Goal: Find specific page/section: Find specific page/section

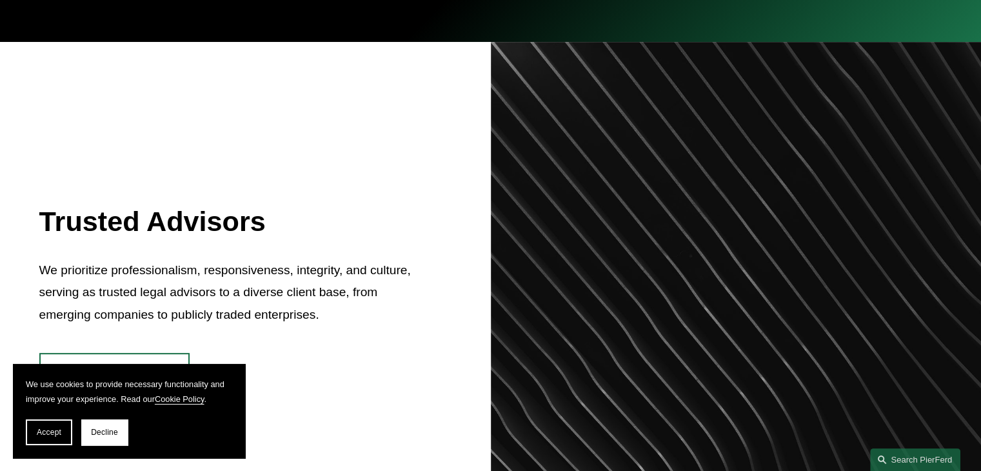
scroll to position [581, 0]
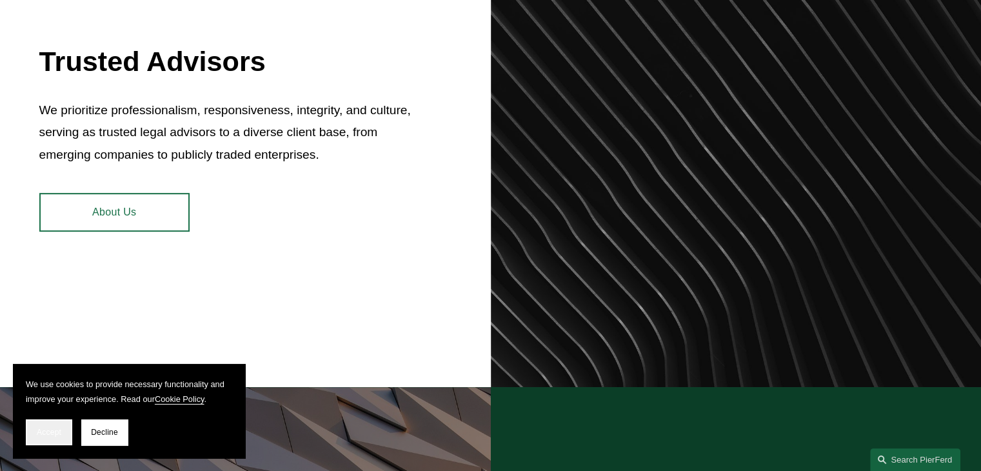
click at [46, 433] on span "Accept" at bounding box center [49, 432] width 25 height 9
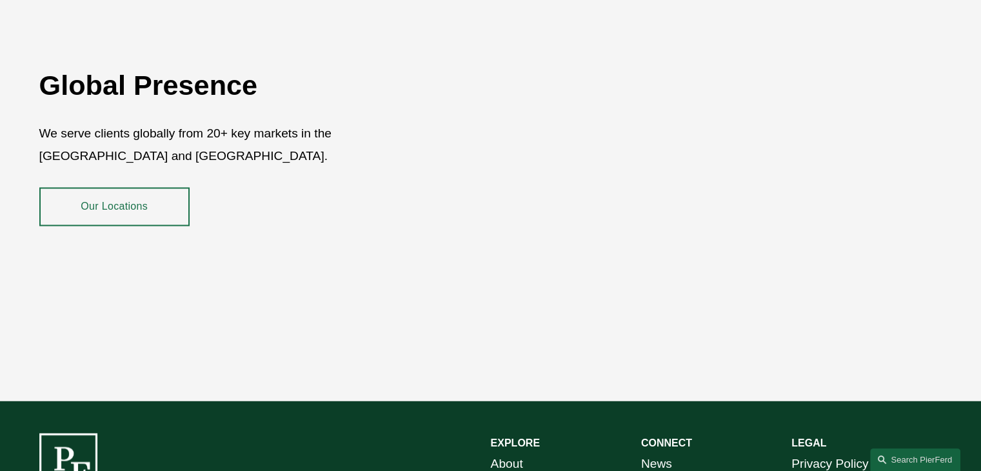
scroll to position [2361, 0]
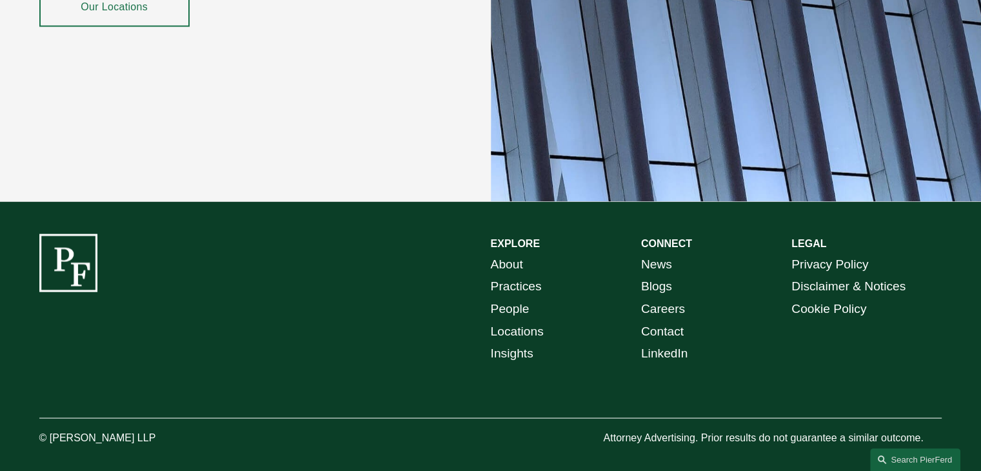
click at [508, 300] on link "People" at bounding box center [510, 308] width 39 height 23
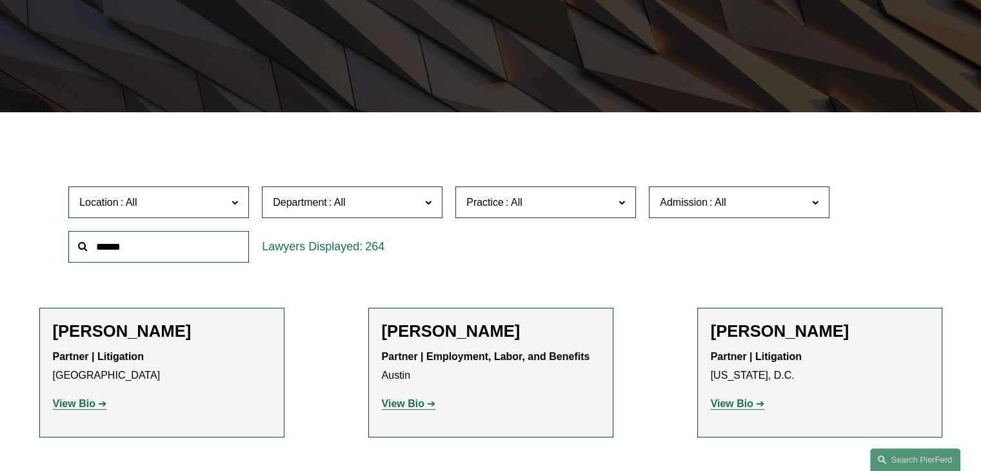
scroll to position [323, 0]
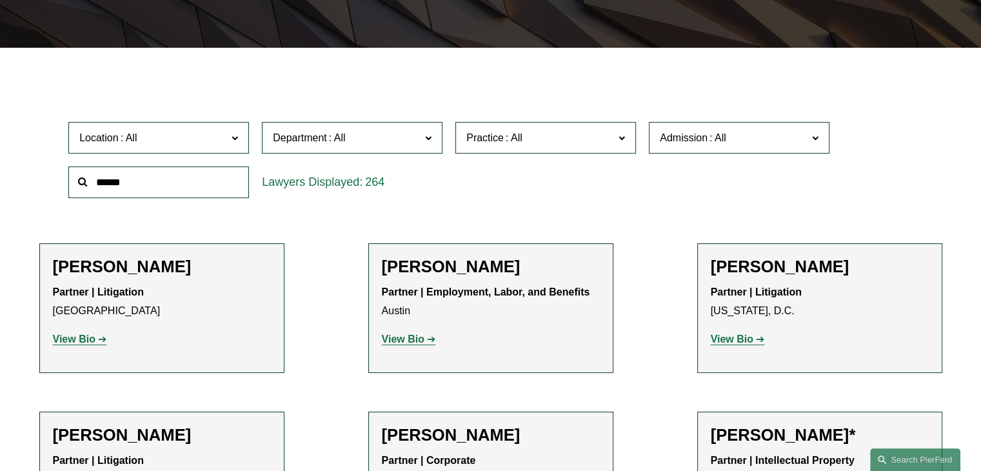
click at [239, 137] on label "Location" at bounding box center [158, 138] width 181 height 32
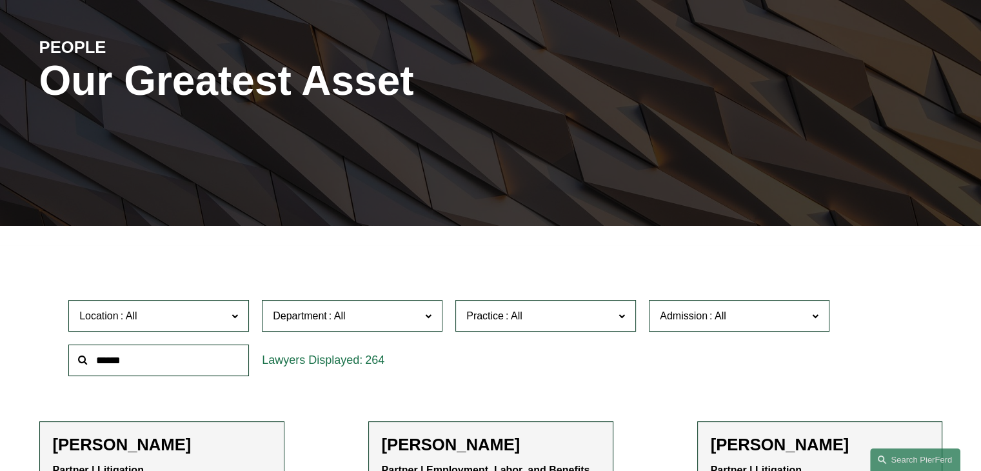
scroll to position [129, 0]
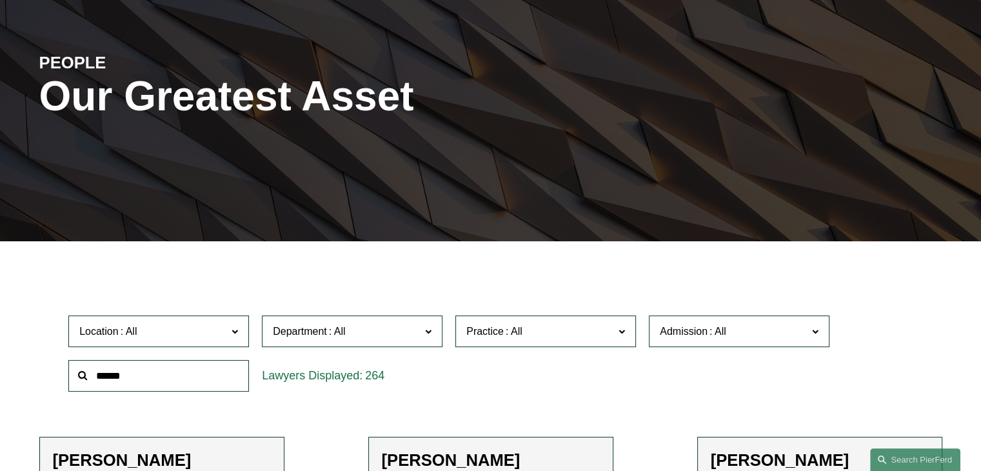
click at [204, 342] on label "Location" at bounding box center [158, 331] width 181 height 32
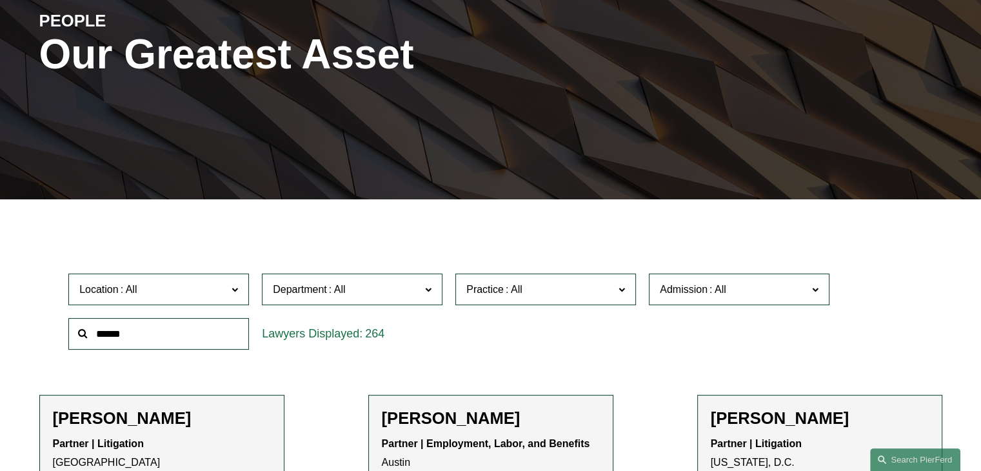
scroll to position [194, 0]
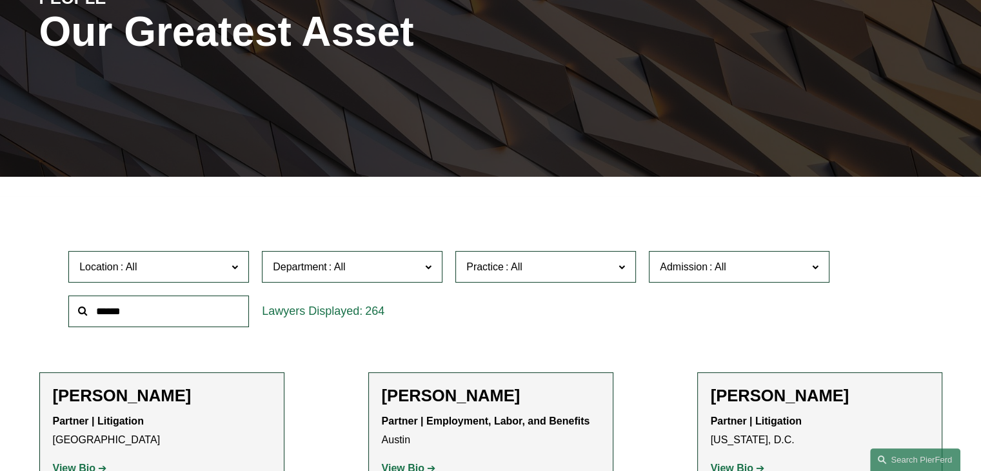
click at [190, 275] on span "Location" at bounding box center [153, 266] width 148 height 17
click at [0, 0] on link "New York" at bounding box center [0, 0] width 0 height 0
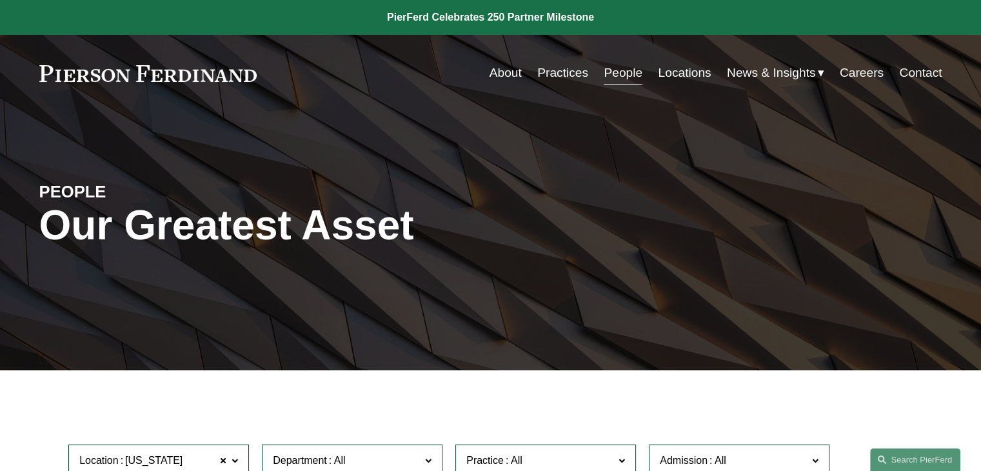
click at [677, 77] on link "Locations" at bounding box center [684, 73] width 53 height 25
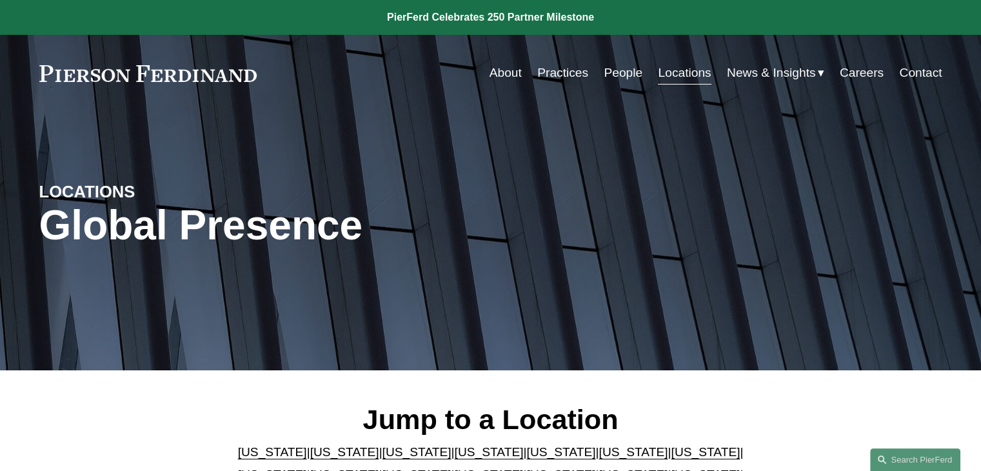
click at [573, 72] on link "Practices" at bounding box center [562, 73] width 51 height 25
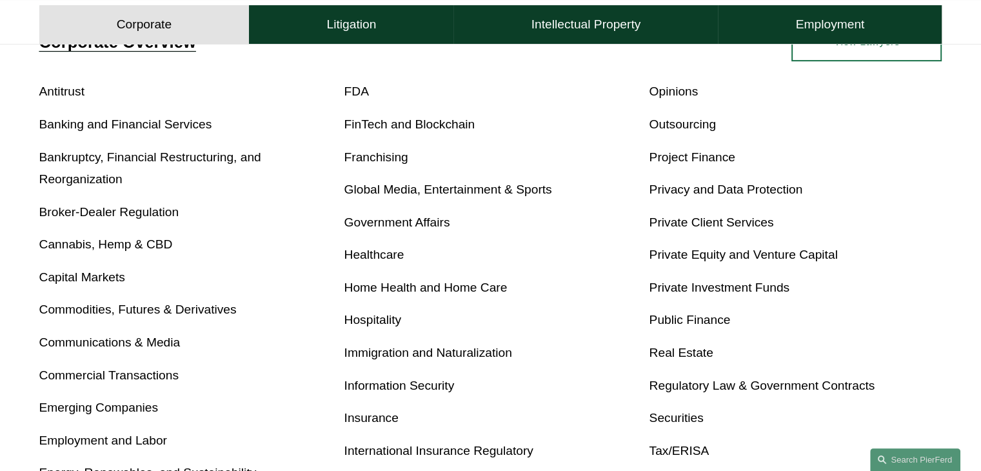
scroll to position [452, 0]
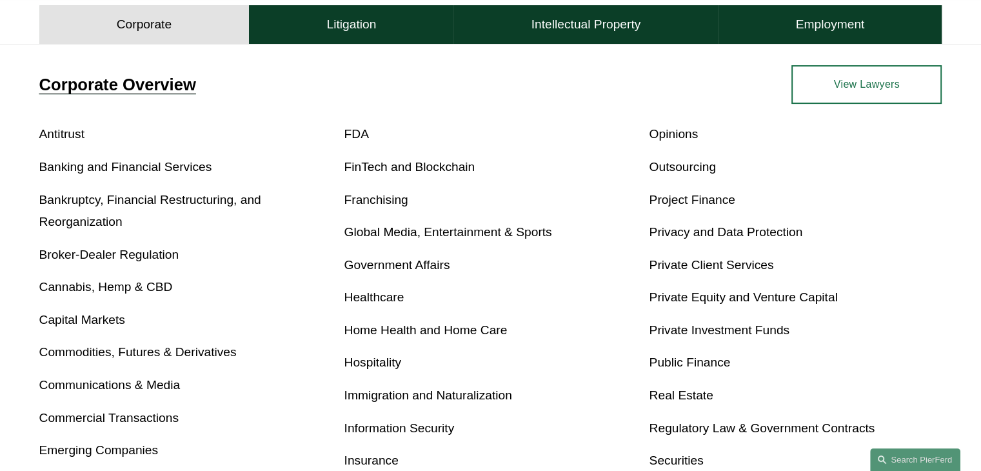
click at [690, 303] on link "Private Equity and Venture Capital" at bounding box center [743, 297] width 188 height 14
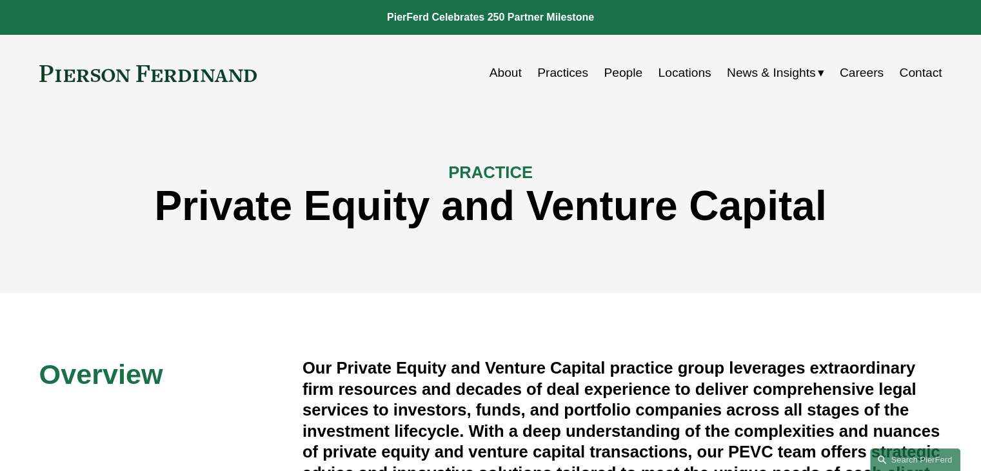
click at [506, 75] on link "About" at bounding box center [506, 73] width 32 height 25
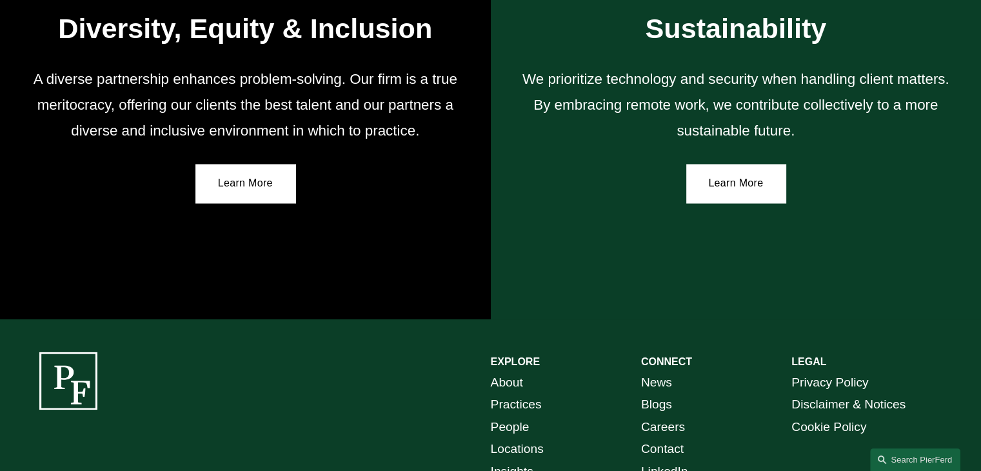
scroll to position [2364, 0]
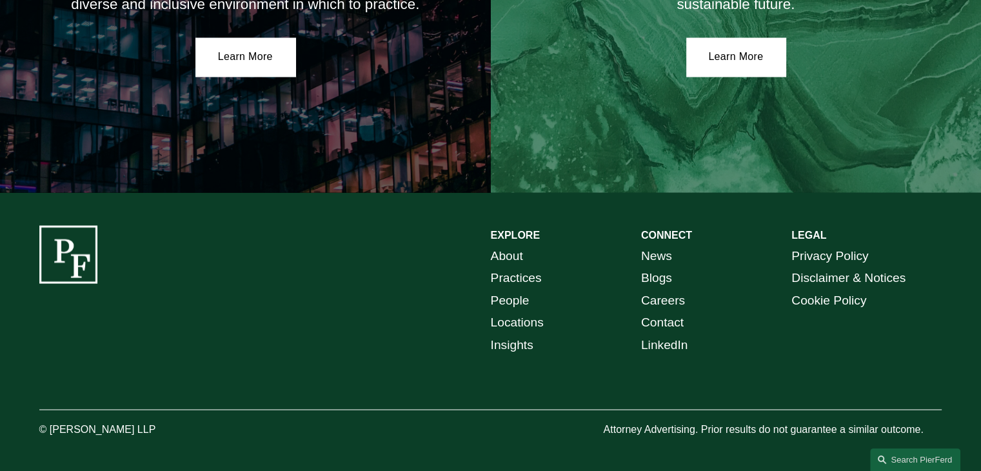
click at [662, 300] on link "Careers" at bounding box center [663, 300] width 44 height 23
